Goal: Information Seeking & Learning: Learn about a topic

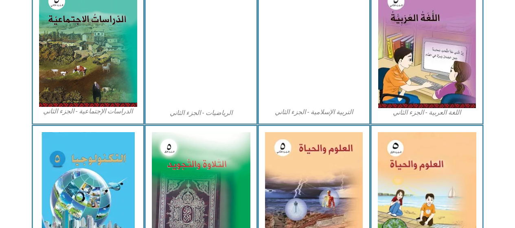
scroll to position [426, 0]
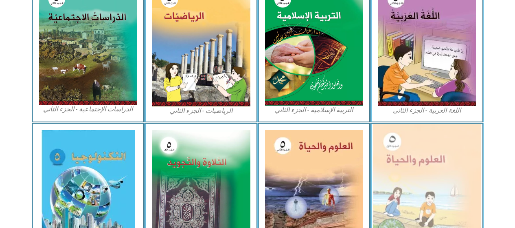
click at [414, 172] on img at bounding box center [427, 190] width 108 height 133
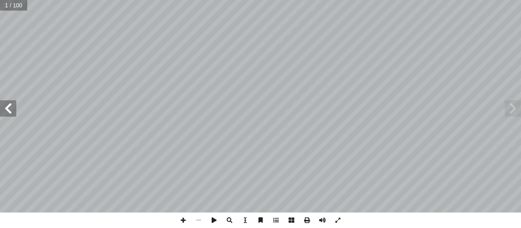
click at [8, 107] on span at bounding box center [8, 108] width 16 height 16
click at [13, 105] on span at bounding box center [8, 108] width 16 height 16
click at [10, 109] on span at bounding box center [8, 108] width 16 height 16
click at [7, 109] on span at bounding box center [8, 108] width 16 height 16
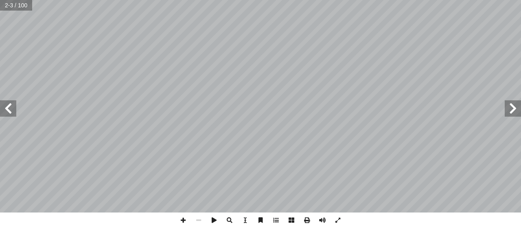
click at [7, 109] on span at bounding box center [8, 108] width 16 height 16
click at [4, 106] on span at bounding box center [8, 108] width 16 height 16
click at [4, 105] on span at bounding box center [8, 108] width 16 height 16
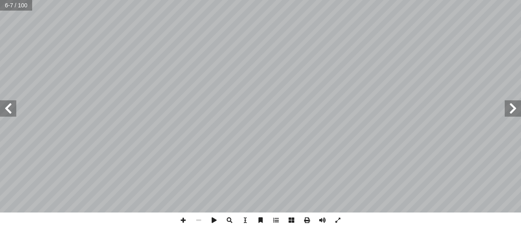
click at [4, 105] on span at bounding box center [8, 108] width 16 height 16
click at [7, 106] on span at bounding box center [8, 108] width 16 height 16
click at [5, 112] on span at bounding box center [8, 108] width 16 height 16
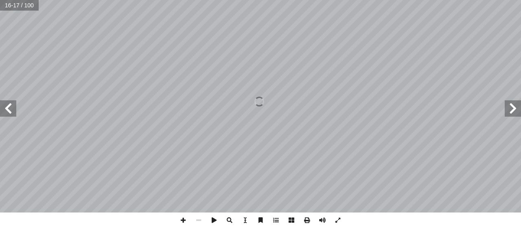
click at [3, 112] on span at bounding box center [8, 108] width 16 height 16
click at [9, 103] on span at bounding box center [8, 108] width 16 height 16
click at [9, 105] on span at bounding box center [8, 108] width 16 height 16
click at [8, 105] on span at bounding box center [8, 108] width 16 height 16
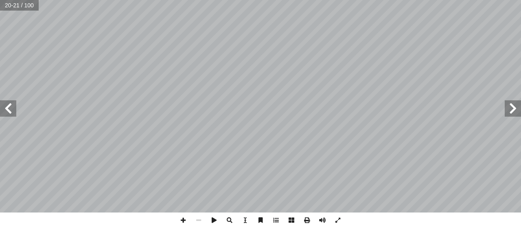
click at [8, 102] on span at bounding box center [8, 108] width 16 height 16
click at [9, 109] on span at bounding box center [8, 108] width 16 height 16
